Goal: Information Seeking & Learning: Learn about a topic

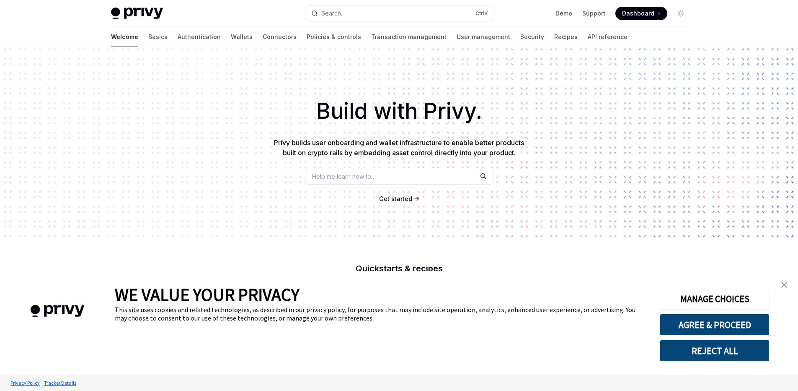
scroll to position [126, 0]
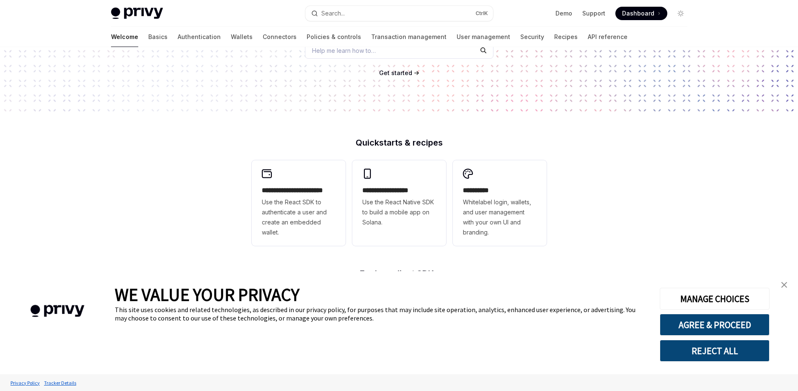
click at [784, 288] on link "close banner" at bounding box center [784, 284] width 17 height 17
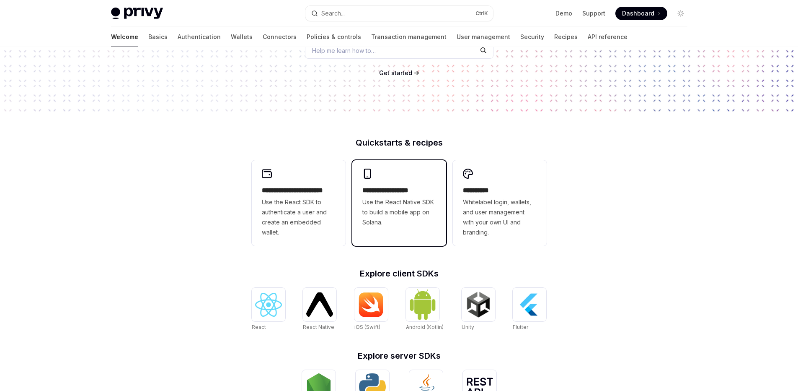
click at [405, 215] on span "Use the React Native SDK to build a mobile app on Solana." at bounding box center [399, 212] width 74 height 30
type textarea "*"
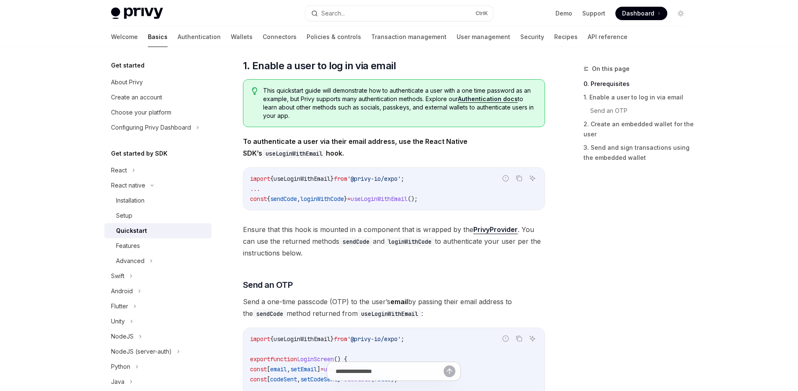
scroll to position [126, 0]
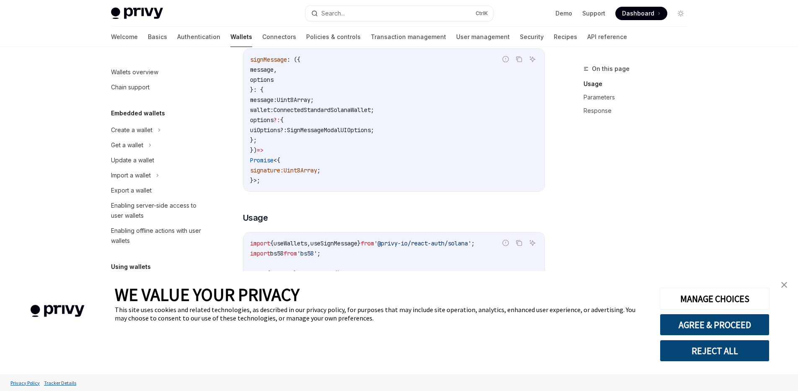
scroll to position [126, 0]
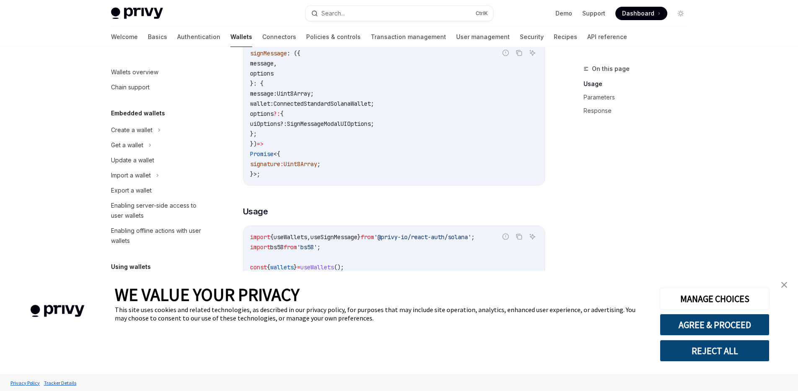
click at [781, 282] on link "close banner" at bounding box center [784, 284] width 17 height 17
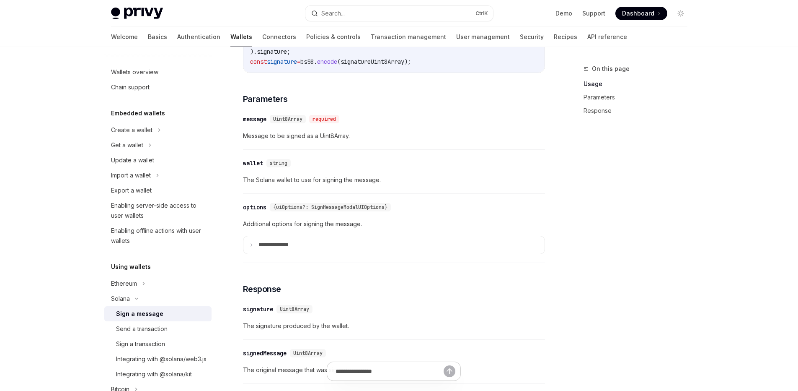
scroll to position [503, 0]
